Goal: Information Seeking & Learning: Understand process/instructions

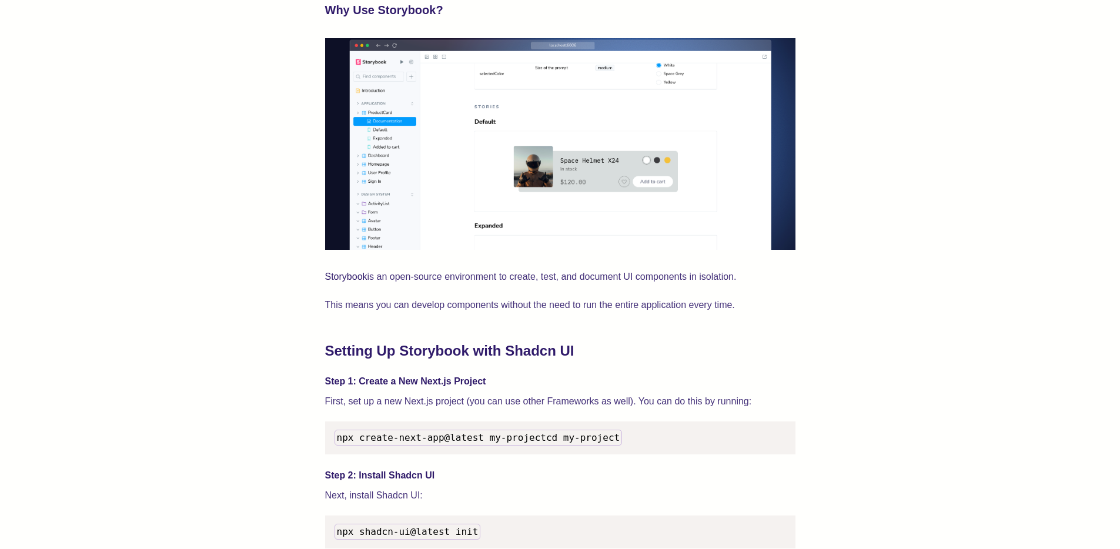
scroll to position [1063, 0]
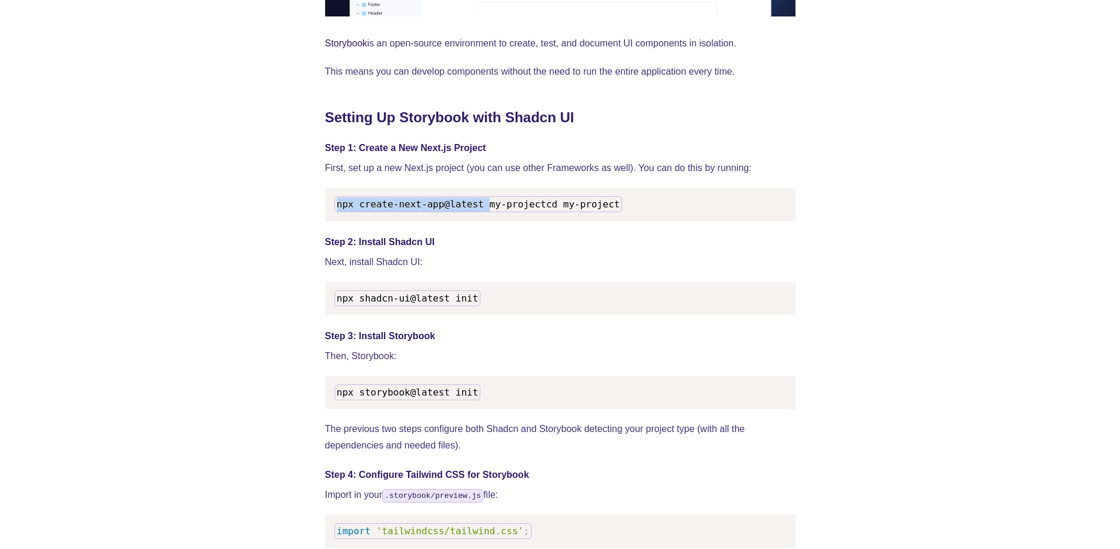
drag, startPoint x: 337, startPoint y: 205, endPoint x: 486, endPoint y: 203, distance: 148.7
click at [486, 203] on span "npx create-next-app@latest my-project" at bounding box center [441, 204] width 209 height 11
copy span "npx create-next-app@latest"
click at [336, 306] on code "npx shadcn-ui@latest init" at bounding box center [407, 298] width 146 height 16
drag, startPoint x: 339, startPoint y: 314, endPoint x: 478, endPoint y: 307, distance: 140.1
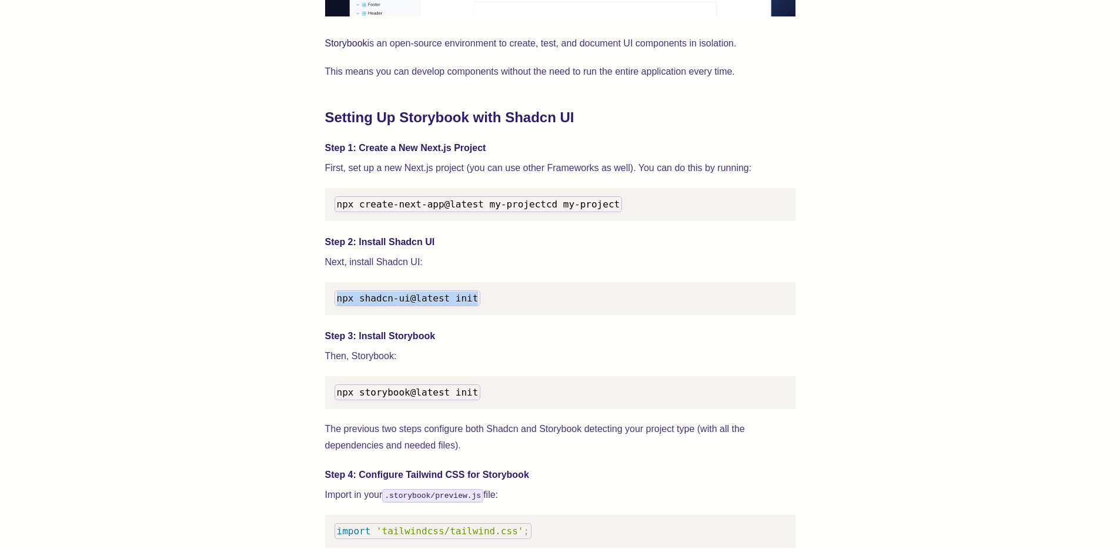
click at [478, 306] on code "npx shadcn-ui@latest init" at bounding box center [407, 298] width 146 height 16
copy span "npx shadcn-ui@latest init"
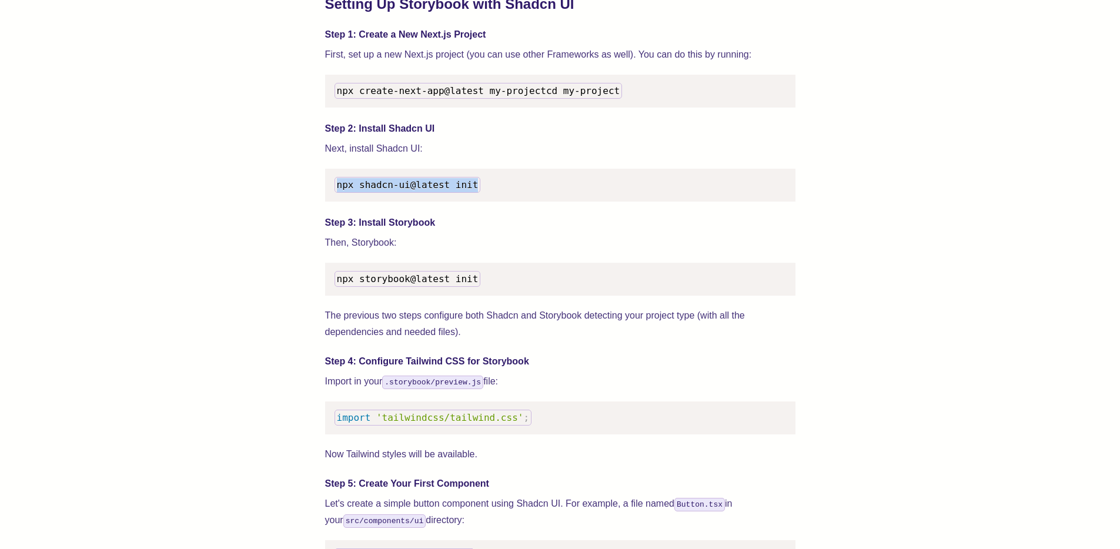
scroll to position [1177, 0]
drag, startPoint x: 337, startPoint y: 292, endPoint x: 477, endPoint y: 291, distance: 139.9
click at [477, 283] on span "npx storybook@latest init" at bounding box center [408, 277] width 142 height 11
copy span "npx storybook@latest init"
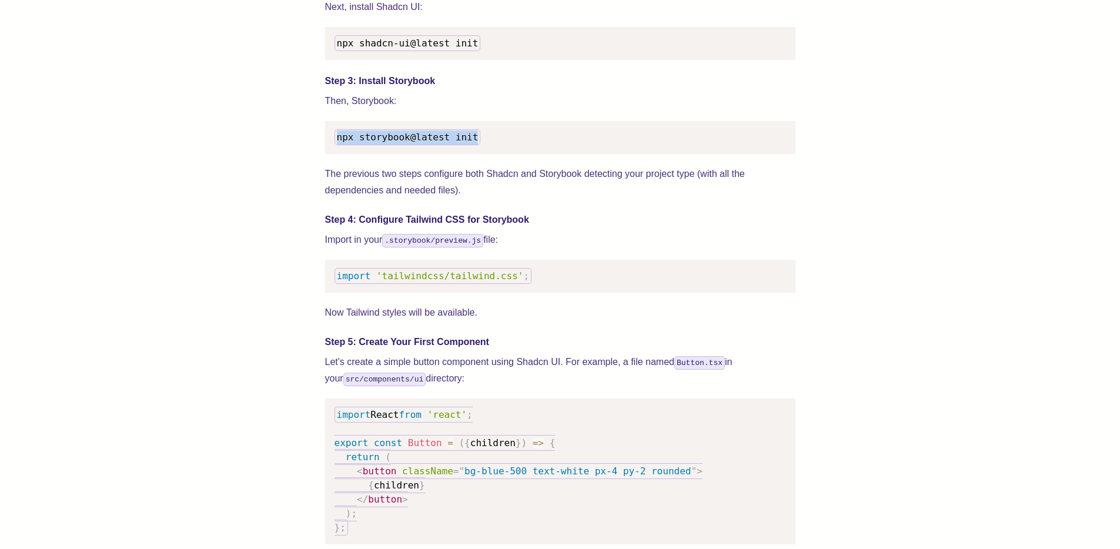
scroll to position [1320, 0]
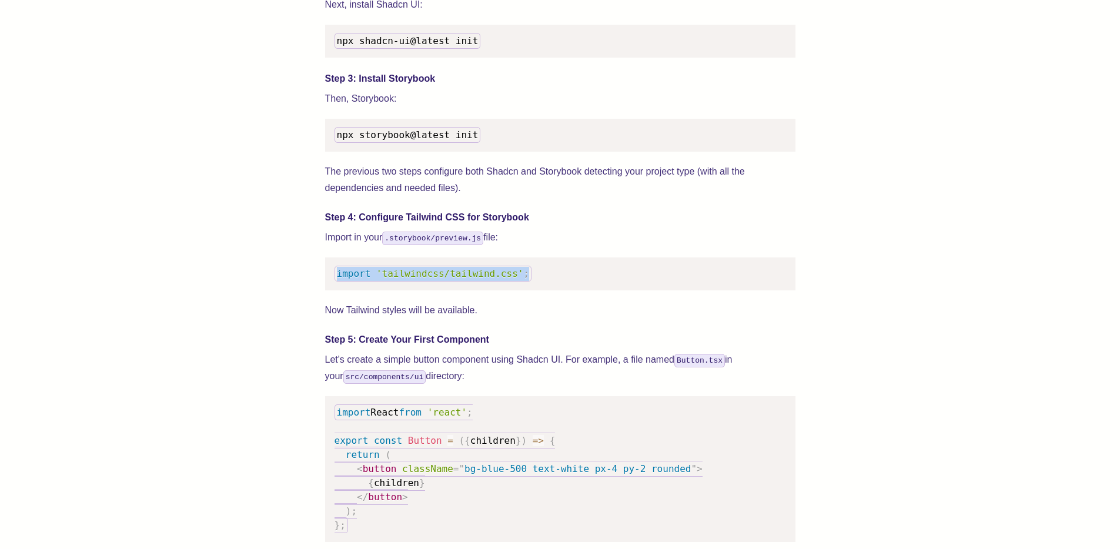
drag, startPoint x: 337, startPoint y: 288, endPoint x: 526, endPoint y: 284, distance: 188.7
click at [526, 282] on code "import 'tailwindcss/tailwind.css' ;" at bounding box center [432, 274] width 197 height 16
copy code "import 'tailwindcss/tailwind.css' ;"
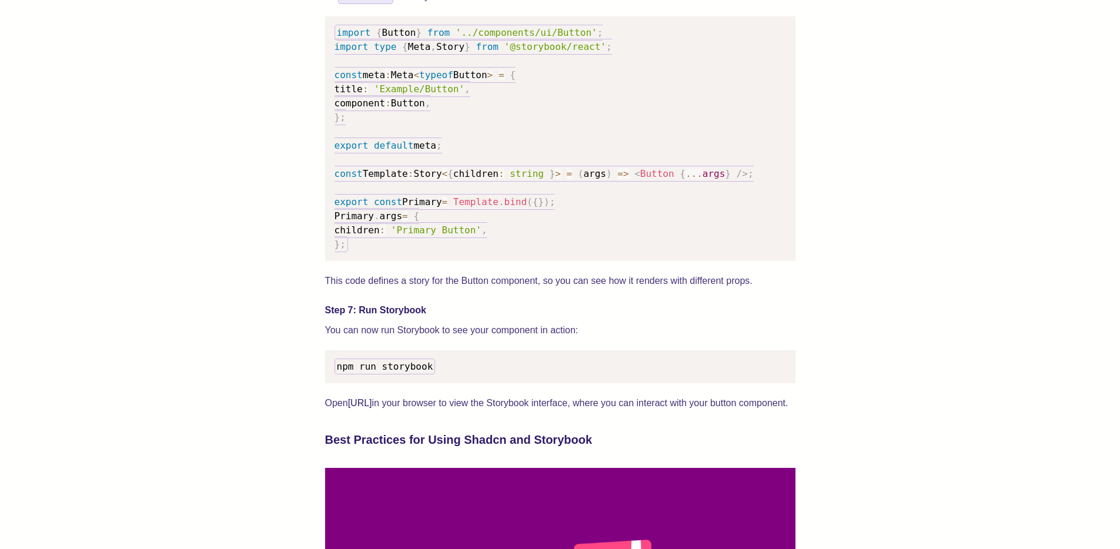
scroll to position [1976, 0]
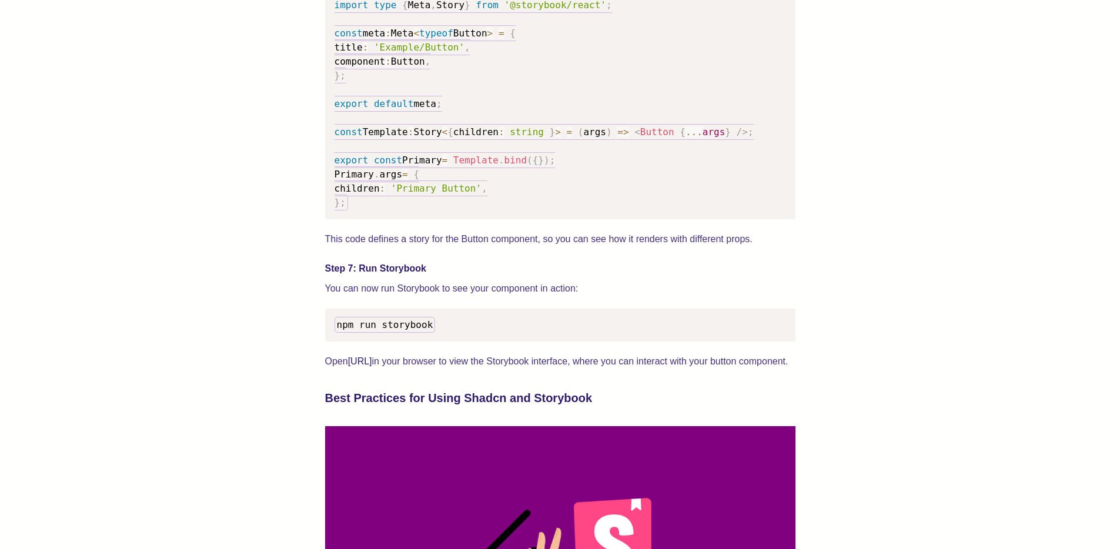
scroll to position [1731, 0]
